Goal: Information Seeking & Learning: Check status

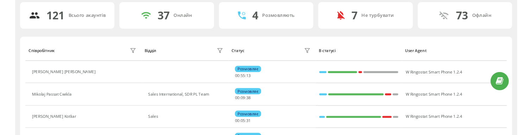
scroll to position [49, 0]
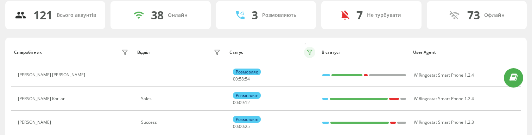
click at [311, 52] on icon at bounding box center [309, 52] width 5 height 5
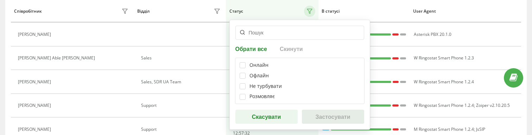
scroll to position [112, 0]
click at [243, 62] on label at bounding box center [242, 62] width 6 height 0
checkbox input "true"
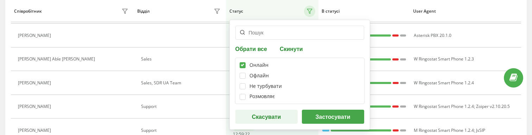
click at [329, 113] on button "Застосувати" at bounding box center [333, 117] width 62 height 14
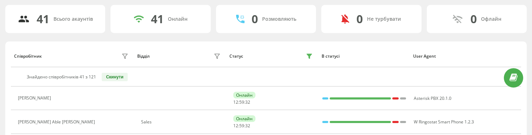
scroll to position [50, 0]
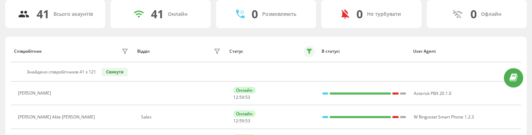
click at [311, 52] on icon at bounding box center [309, 52] width 6 height 6
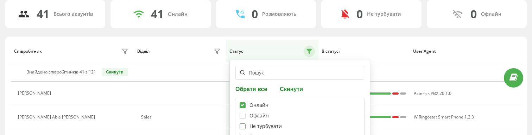
click at [244, 123] on label at bounding box center [242, 123] width 6 height 0
checkbox input "true"
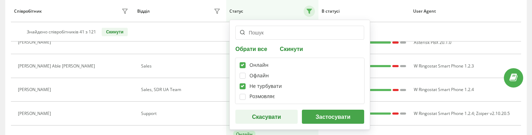
click at [319, 118] on button "Застосувати" at bounding box center [333, 117] width 62 height 14
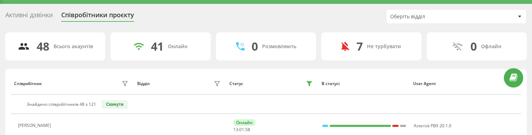
scroll to position [18, 0]
click at [311, 82] on icon at bounding box center [309, 83] width 5 height 5
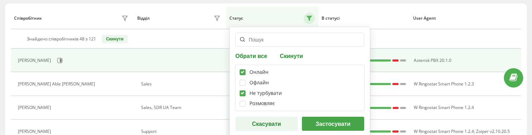
scroll to position [83, 0]
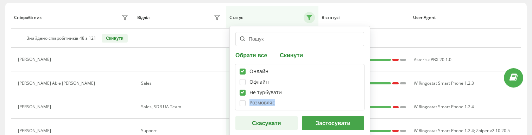
drag, startPoint x: 278, startPoint y: 102, endPoint x: 251, endPoint y: 103, distance: 27.8
click at [251, 103] on div "Розмовляє" at bounding box center [299, 103] width 120 height 6
drag, startPoint x: 250, startPoint y: 91, endPoint x: 281, endPoint y: 89, distance: 31.3
click at [281, 90] on div "Не турбувати" at bounding box center [265, 93] width 32 height 6
click at [251, 92] on div "Не турбувати" at bounding box center [265, 93] width 32 height 6
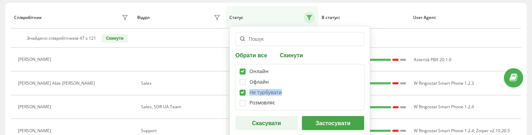
drag, startPoint x: 283, startPoint y: 92, endPoint x: 249, endPoint y: 93, distance: 33.8
click at [249, 93] on div "Не турбувати" at bounding box center [299, 93] width 120 height 6
click at [245, 100] on label at bounding box center [242, 100] width 6 height 0
drag, startPoint x: 276, startPoint y: 105, endPoint x: 250, endPoint y: 103, distance: 26.4
click at [250, 103] on div "Розмовляє" at bounding box center [299, 103] width 120 height 6
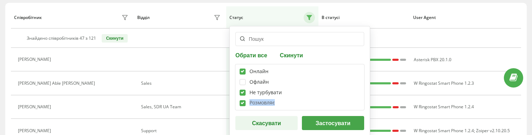
click at [253, 103] on div "Розмовляє" at bounding box center [261, 103] width 25 height 6
drag, startPoint x: 251, startPoint y: 103, endPoint x: 277, endPoint y: 104, distance: 26.0
click at [277, 104] on div "Розмовляє" at bounding box center [299, 103] width 120 height 6
click at [241, 100] on label at bounding box center [242, 100] width 6 height 0
checkbox input "false"
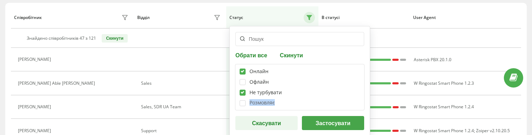
click at [264, 121] on button "Скасувати" at bounding box center [266, 123] width 62 height 14
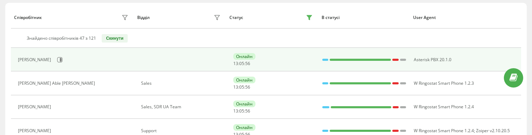
click at [202, 65] on td at bounding box center [180, 60] width 92 height 24
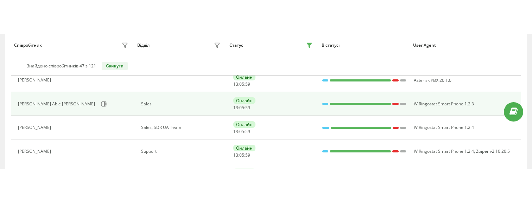
scroll to position [105, 0]
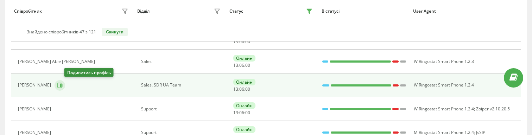
click at [62, 84] on icon at bounding box center [61, 85] width 2 height 4
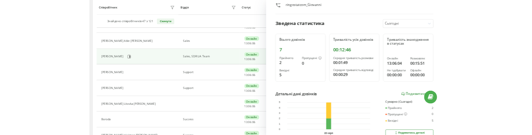
scroll to position [61, 0]
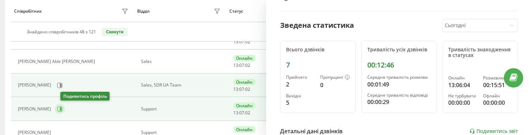
click at [62, 109] on icon at bounding box center [61, 109] width 2 height 4
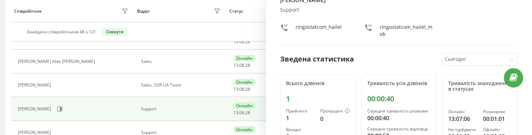
scroll to position [30, 0]
click at [469, 54] on div "Сьогодні" at bounding box center [474, 60] width 64 height 12
drag, startPoint x: 281, startPoint y: 11, endPoint x: 289, endPoint y: 11, distance: 8.4
click at [289, 11] on div "Support" at bounding box center [399, 11] width 238 height 6
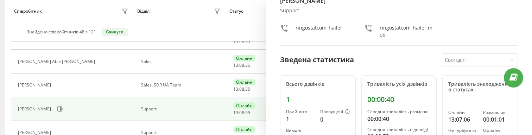
click at [295, 11] on div "Support" at bounding box center [399, 11] width 238 height 6
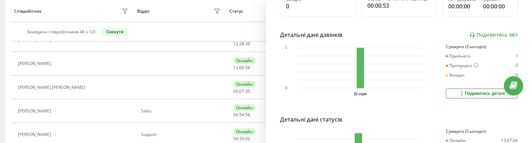
scroll to position [162, 0]
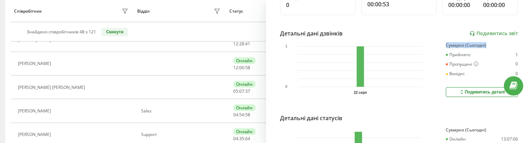
drag, startPoint x: 446, startPoint y: 44, endPoint x: 502, endPoint y: 45, distance: 55.5
click at [502, 45] on div "Сумарно (Сьогодні)" at bounding box center [481, 45] width 72 height 5
click at [477, 92] on div "Подивитись деталі" at bounding box center [481, 92] width 46 height 6
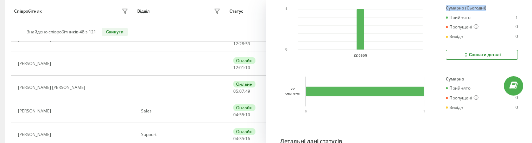
scroll to position [199, 0]
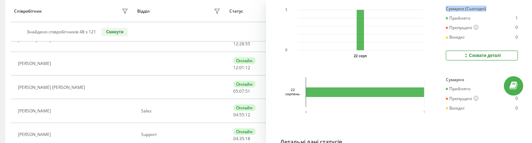
click at [461, 54] on button "Сховати деталі" at bounding box center [481, 56] width 72 height 10
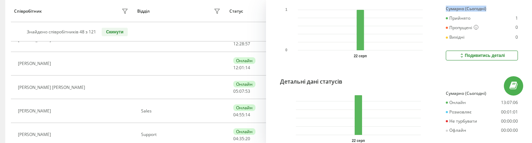
scroll to position [236, 0]
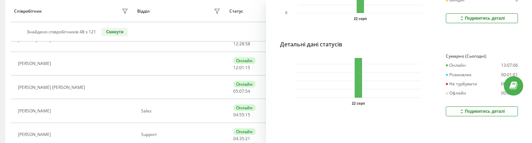
click at [464, 114] on button "Подивитись деталі" at bounding box center [481, 112] width 72 height 10
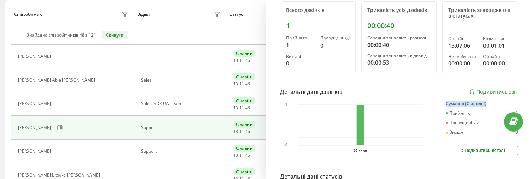
scroll to position [0, 0]
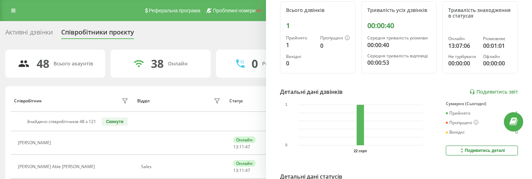
click at [10, 40] on div "Активні дзвінки Співробітники проєкту Оберіть відділ" at bounding box center [265, 33] width 521 height 15
click at [255, 121] on div "Знайдено співробітників 48 з 121 Скинути" at bounding box center [265, 121] width 503 height 8
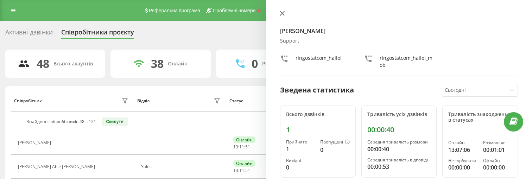
click at [282, 13] on icon at bounding box center [281, 13] width 5 height 5
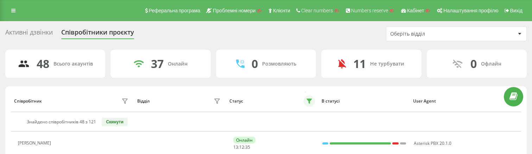
click at [309, 99] on icon at bounding box center [309, 101] width 5 height 5
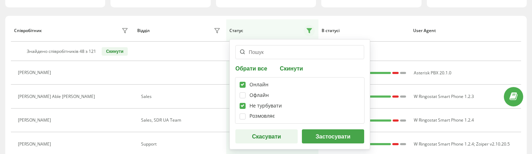
scroll to position [76, 0]
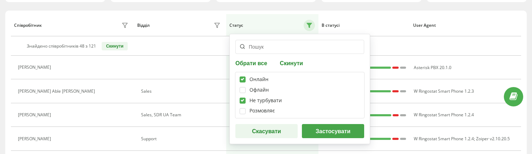
click at [244, 97] on label at bounding box center [242, 97] width 6 height 0
checkbox input "false"
click at [244, 76] on label at bounding box center [242, 76] width 6 height 0
checkbox input "false"
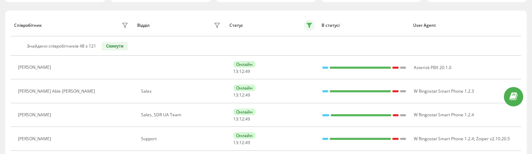
click at [310, 26] on icon at bounding box center [309, 25] width 5 height 5
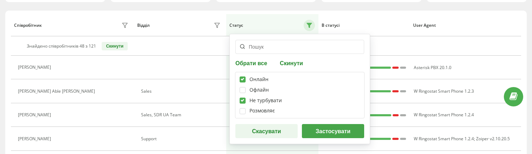
click at [291, 64] on button "Скинути" at bounding box center [290, 62] width 27 height 7
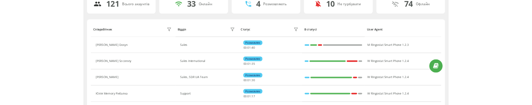
scroll to position [55, 0]
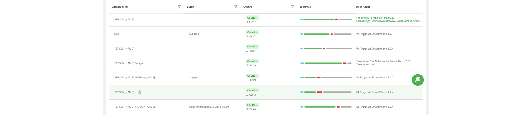
scroll to position [459, 0]
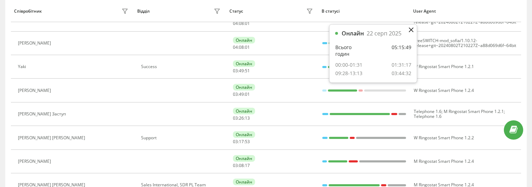
click at [412, 30] on icon at bounding box center [410, 29] width 5 height 5
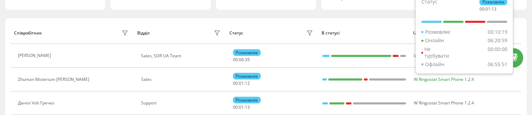
scroll to position [0, 0]
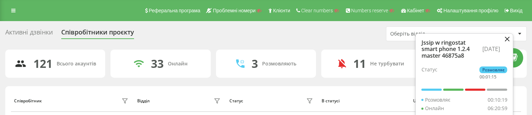
click at [509, 37] on icon at bounding box center [506, 39] width 5 height 5
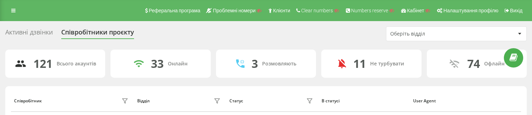
click at [37, 30] on div "Активні дзвінки" at bounding box center [28, 33] width 47 height 11
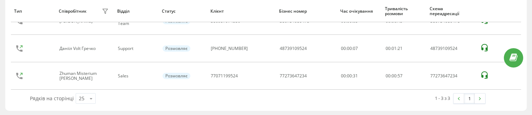
scroll to position [78, 0]
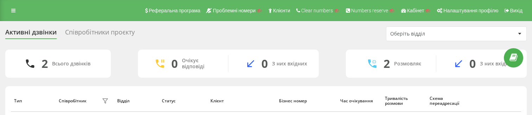
click at [104, 36] on div "Співробітники проєкту" at bounding box center [100, 33] width 70 height 11
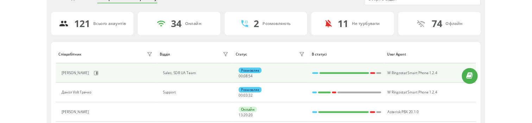
scroll to position [36, 0]
